Goal: Browse casually

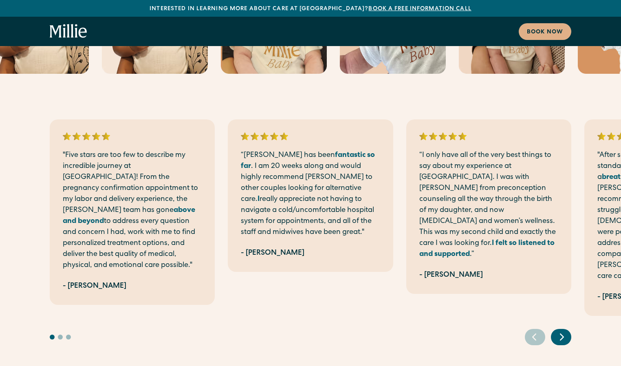
scroll to position [2678, 0]
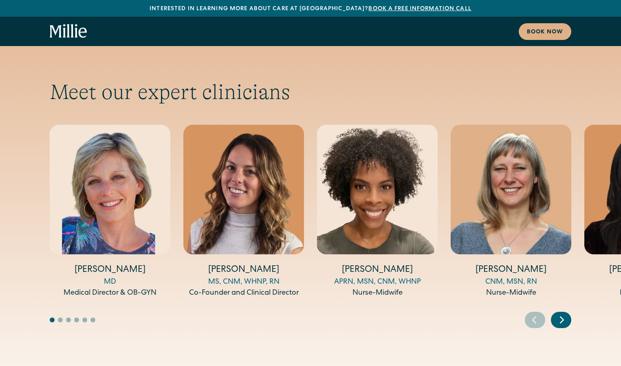
click at [563, 313] on icon "Next slide" at bounding box center [562, 319] width 12 height 13
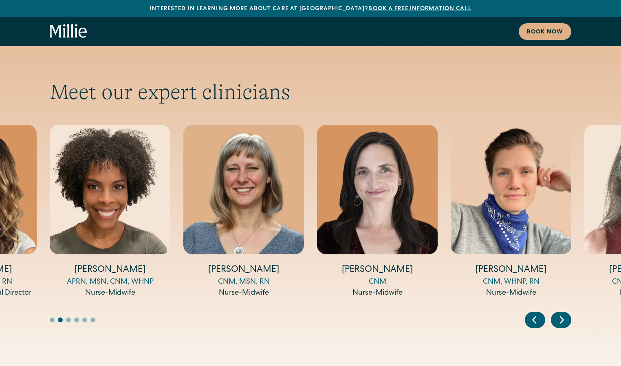
click at [563, 313] on icon "Next slide" at bounding box center [562, 319] width 12 height 13
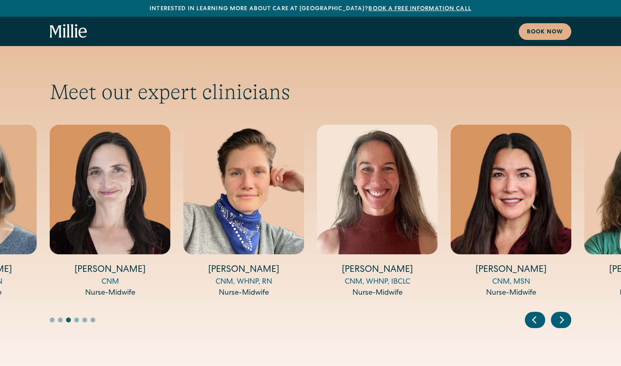
click at [562, 317] on icon "Next slide" at bounding box center [561, 320] width 3 height 6
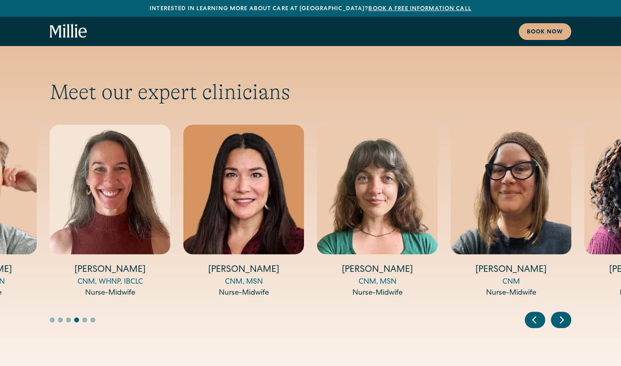
click at [562, 317] on icon "Next slide" at bounding box center [561, 320] width 3 height 6
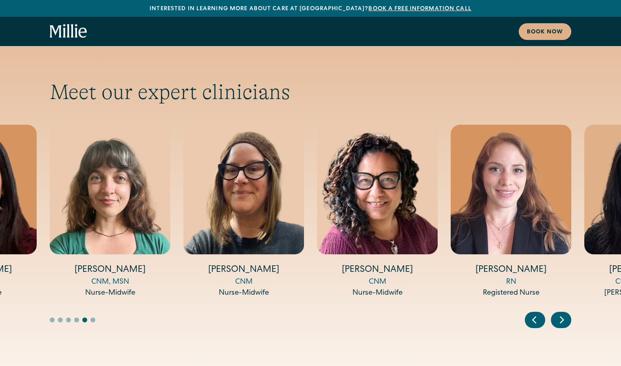
click at [562, 317] on icon "Next slide" at bounding box center [561, 320] width 3 height 6
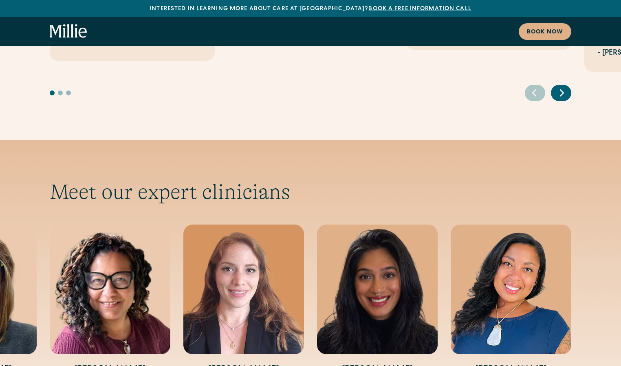
scroll to position [2581, 0]
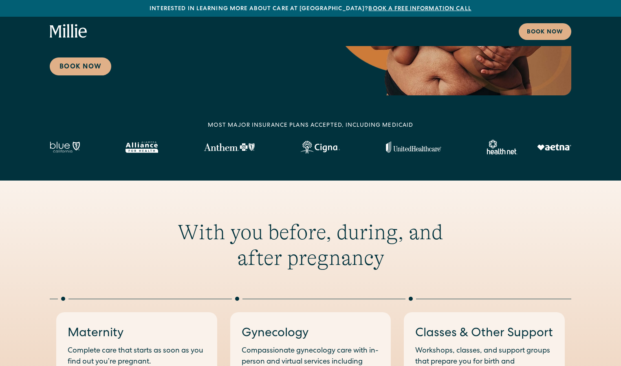
scroll to position [0, 0]
